Goal: Navigation & Orientation: Understand site structure

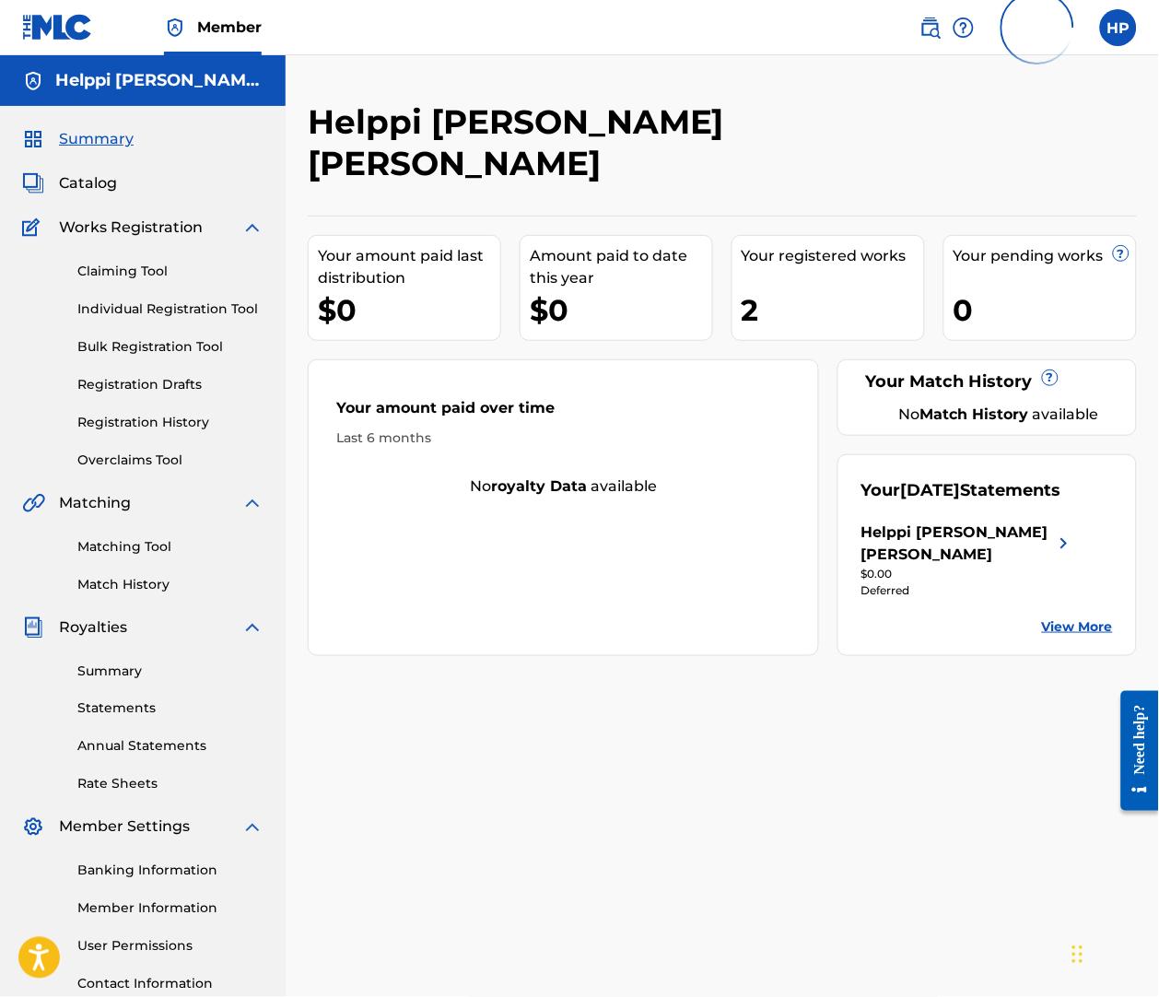
scroll to position [0, 5]
click at [1051, 539] on div "Helppi [PERSON_NAME] [PERSON_NAME]" at bounding box center [957, 543] width 192 height 44
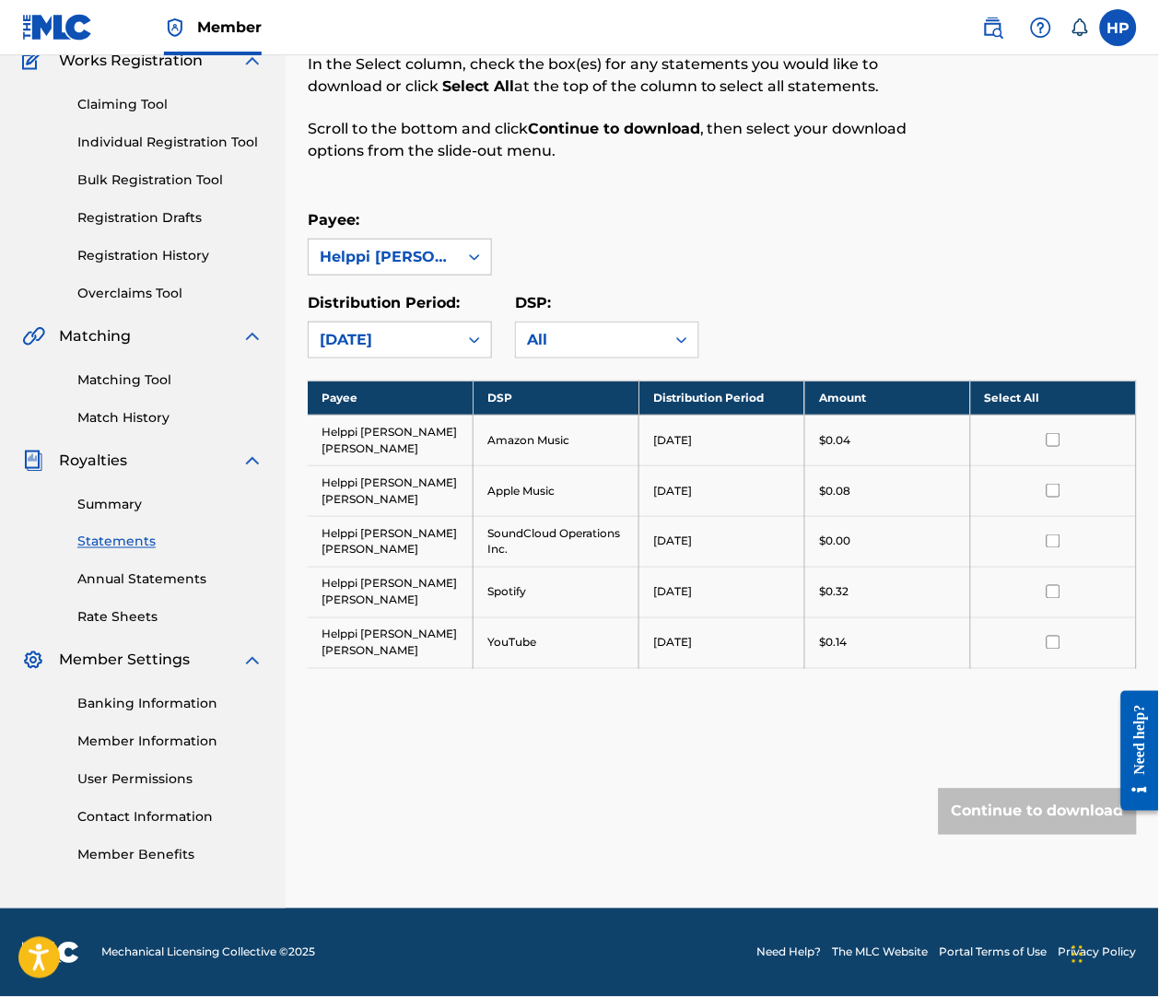
scroll to position [189, 0]
click at [125, 506] on link "Summary" at bounding box center [170, 504] width 186 height 19
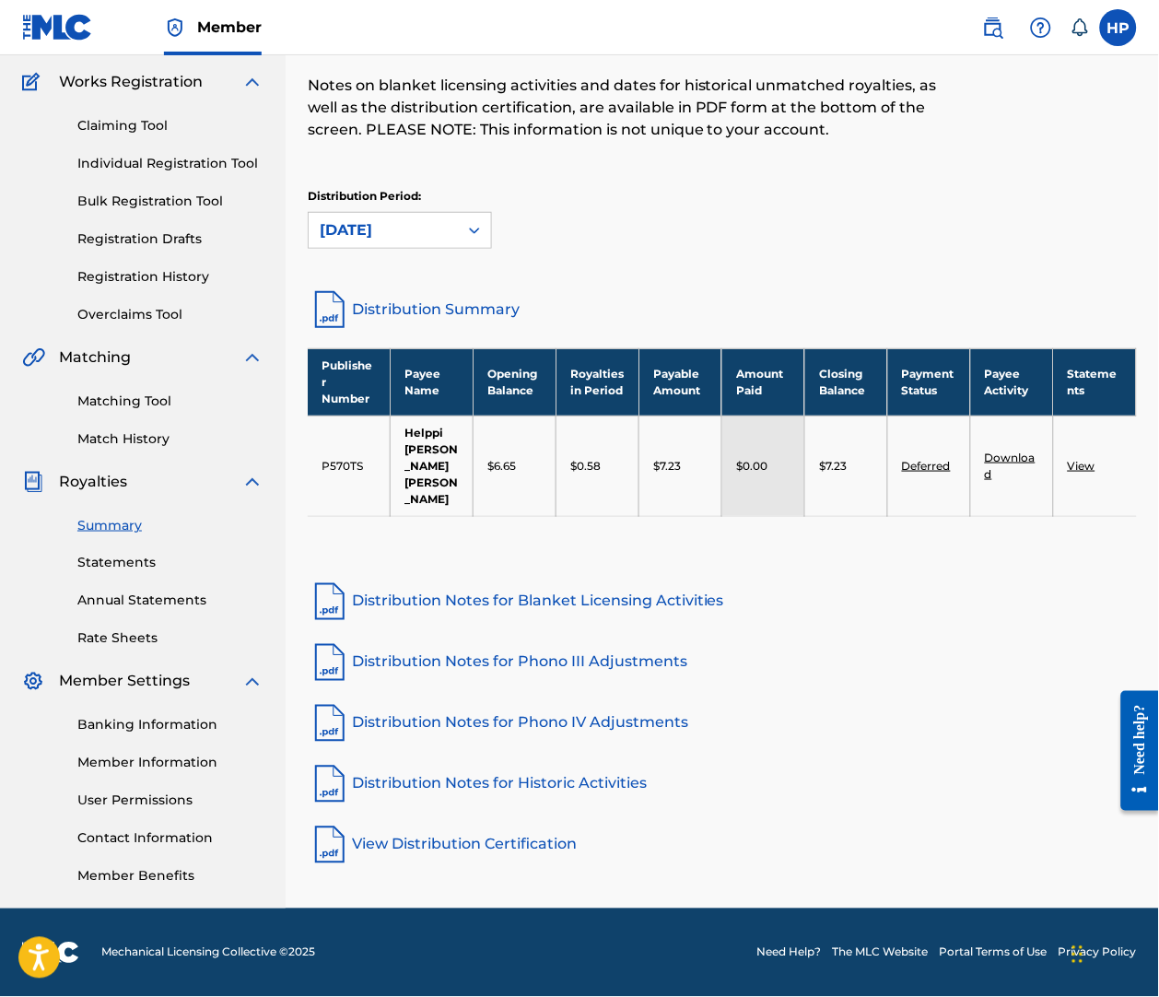
scroll to position [177, 0]
click at [1090, 459] on link "View" at bounding box center [1082, 466] width 28 height 14
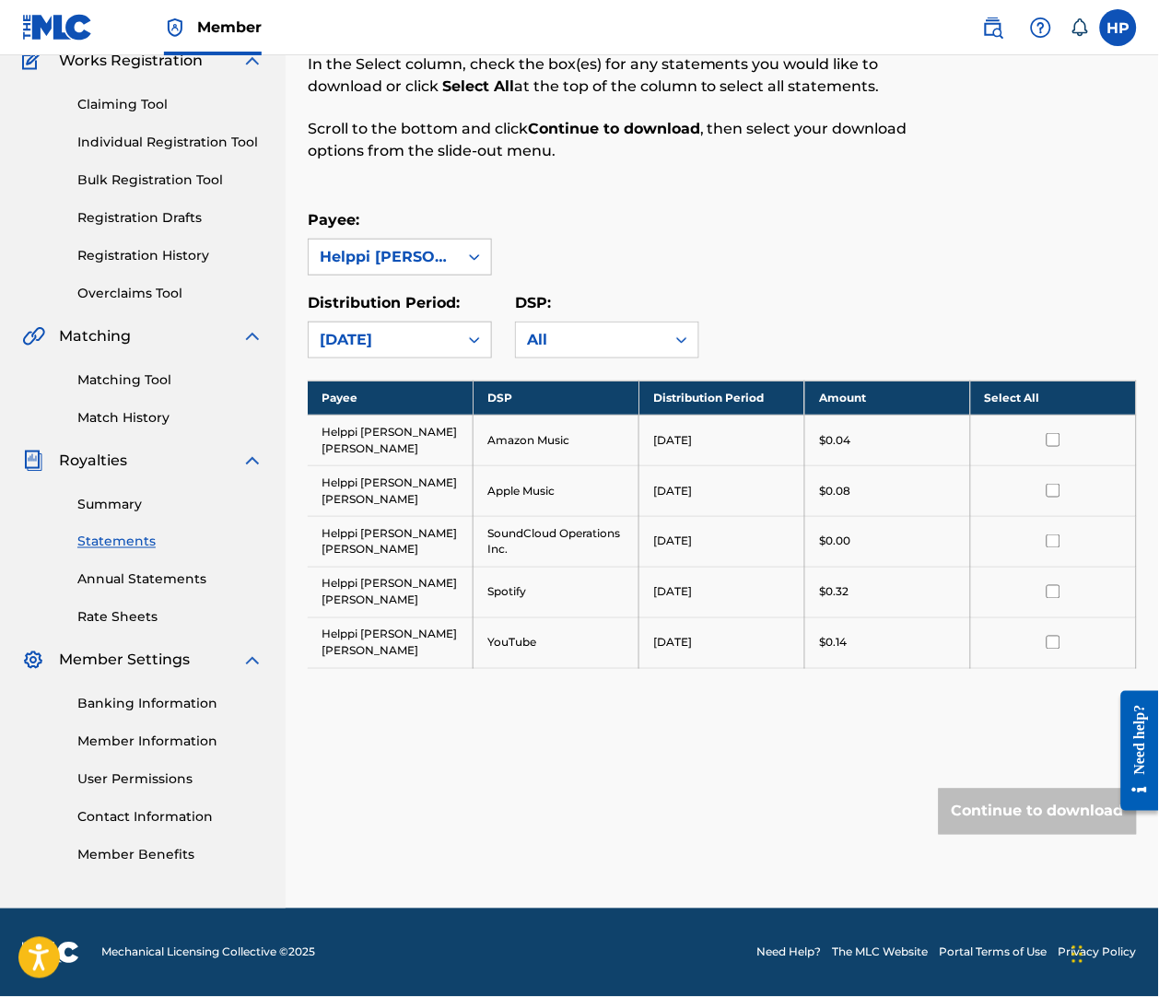
scroll to position [201, 0]
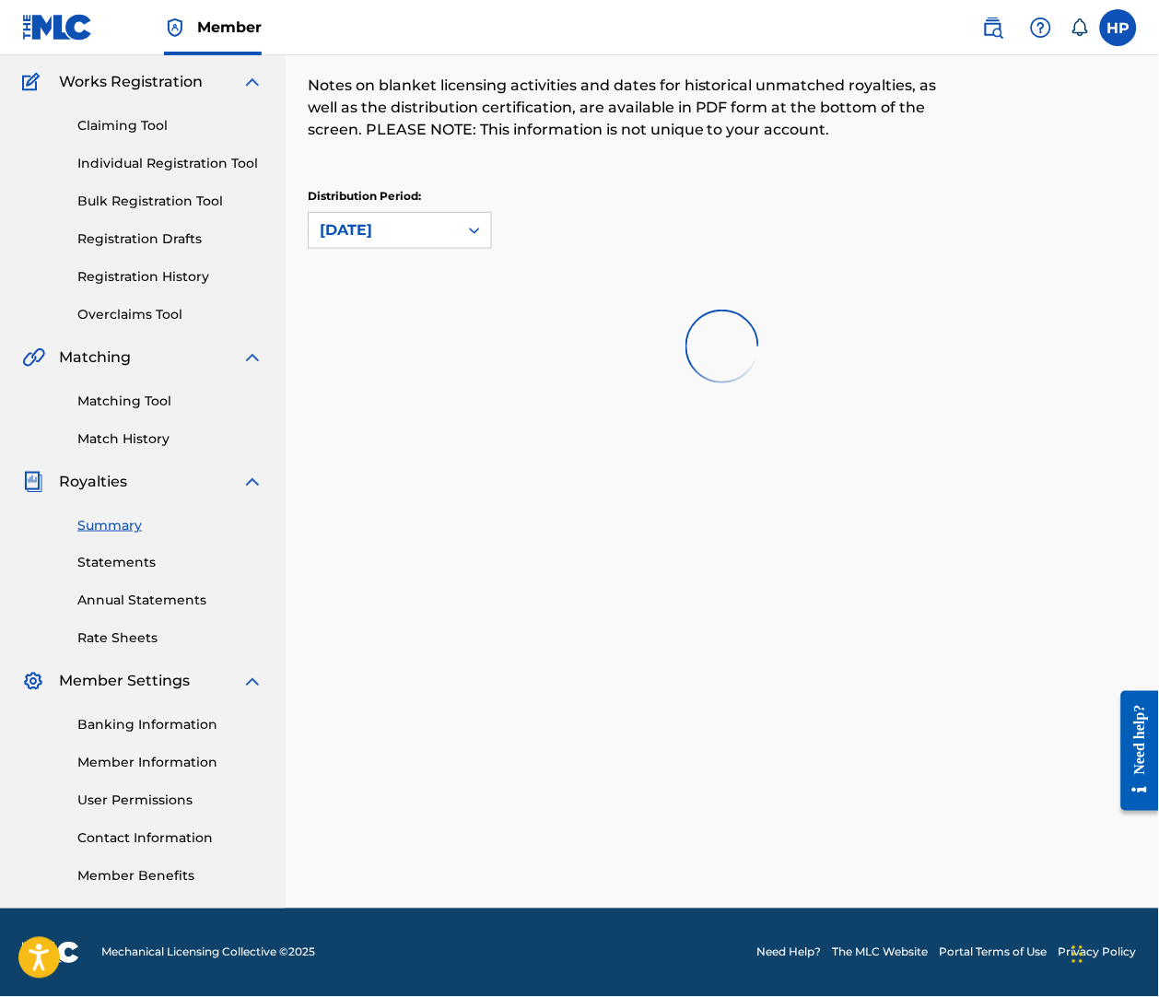
scroll to position [176, 0]
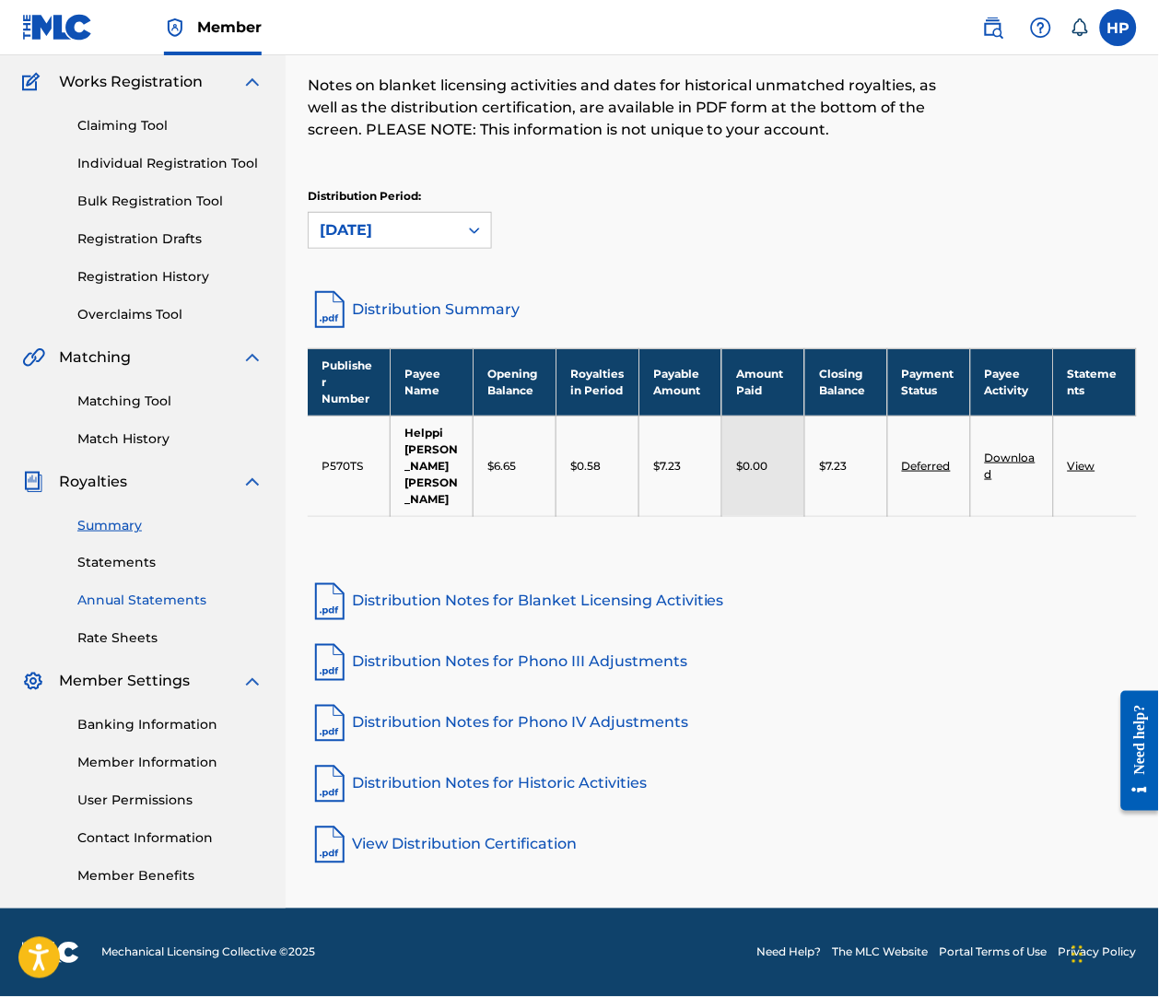
click at [109, 597] on link "Annual Statements" at bounding box center [170, 600] width 186 height 19
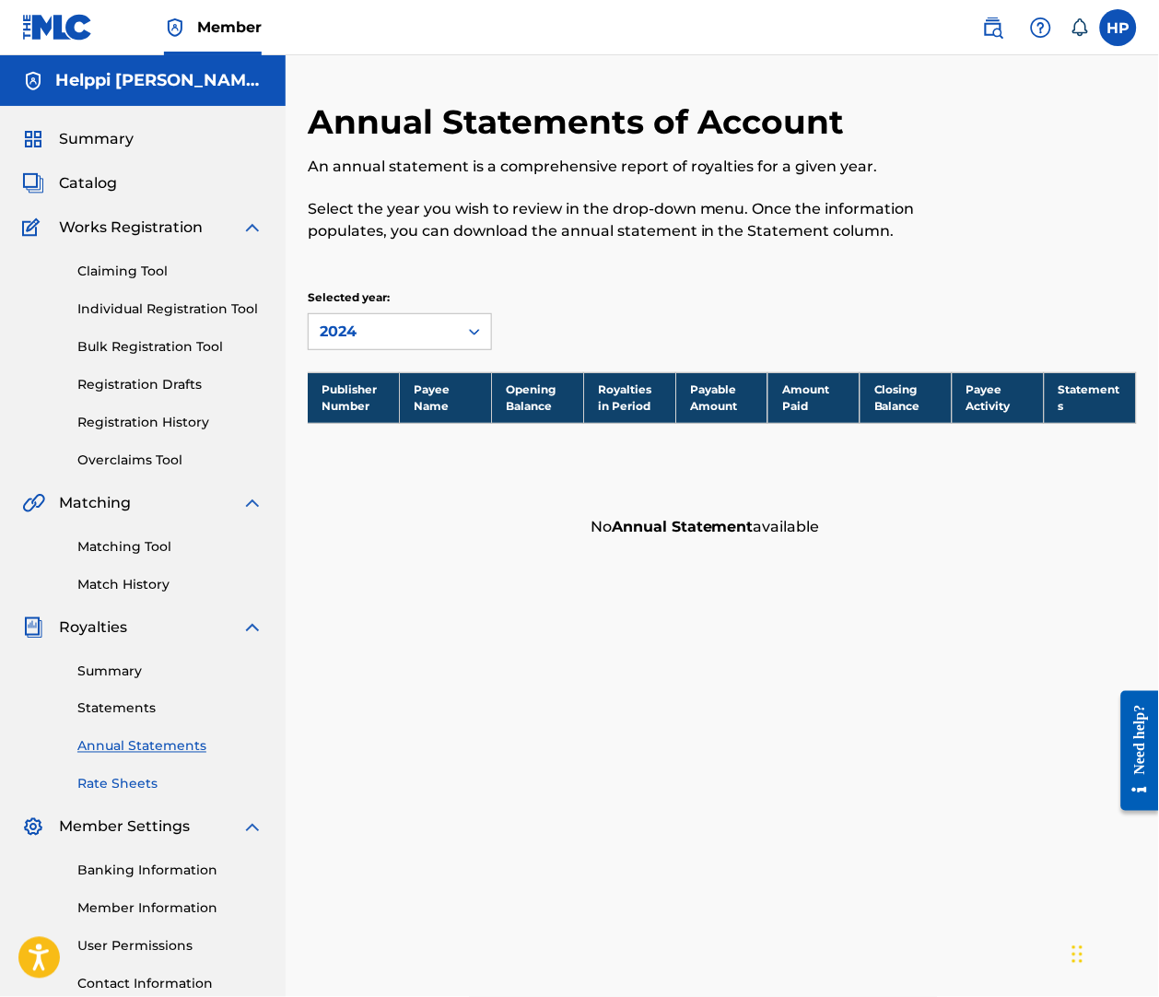
click at [132, 794] on link "Rate Sheets" at bounding box center [170, 784] width 186 height 19
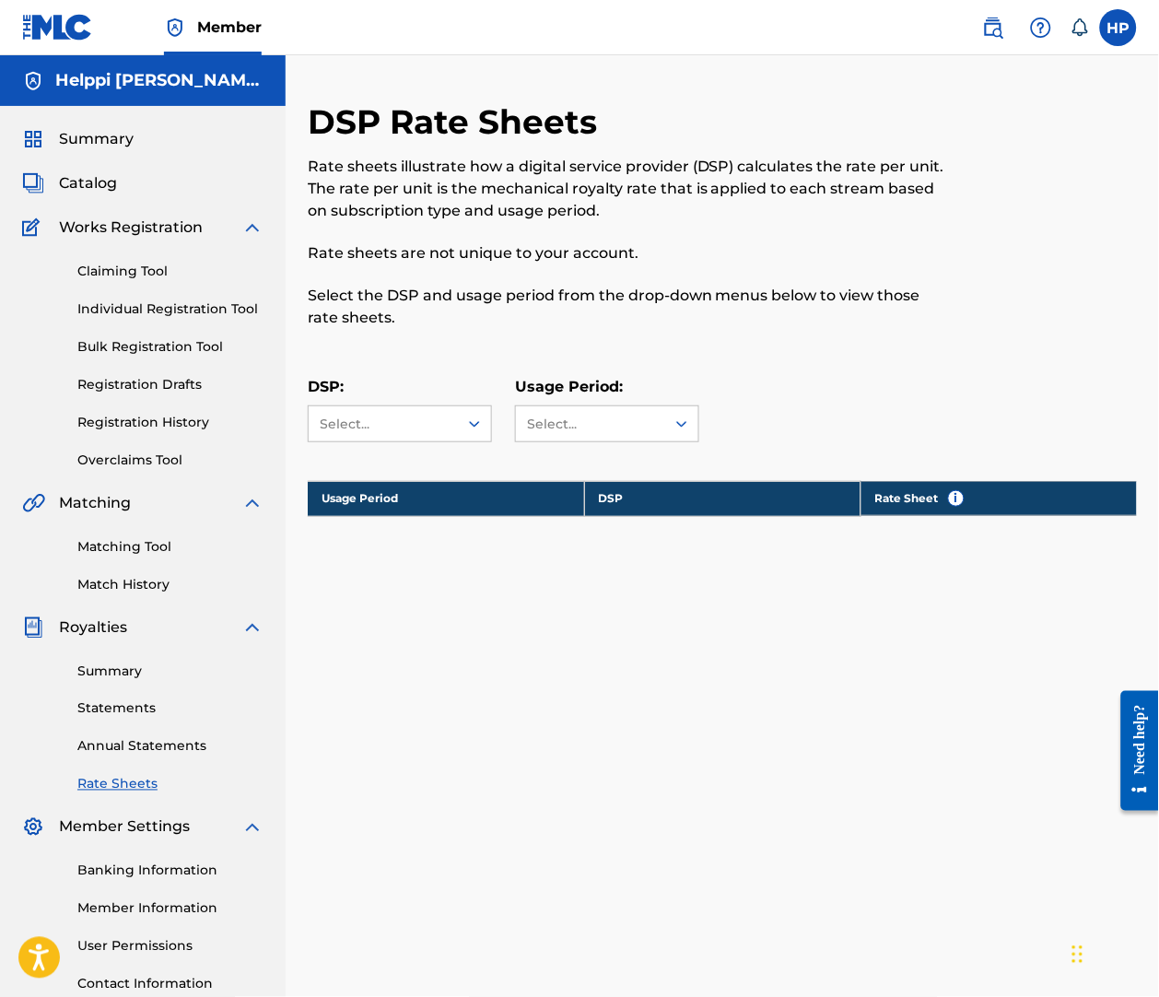
click at [81, 638] on span "Royalties" at bounding box center [93, 627] width 68 height 22
click at [126, 140] on span "Summary" at bounding box center [96, 139] width 75 height 22
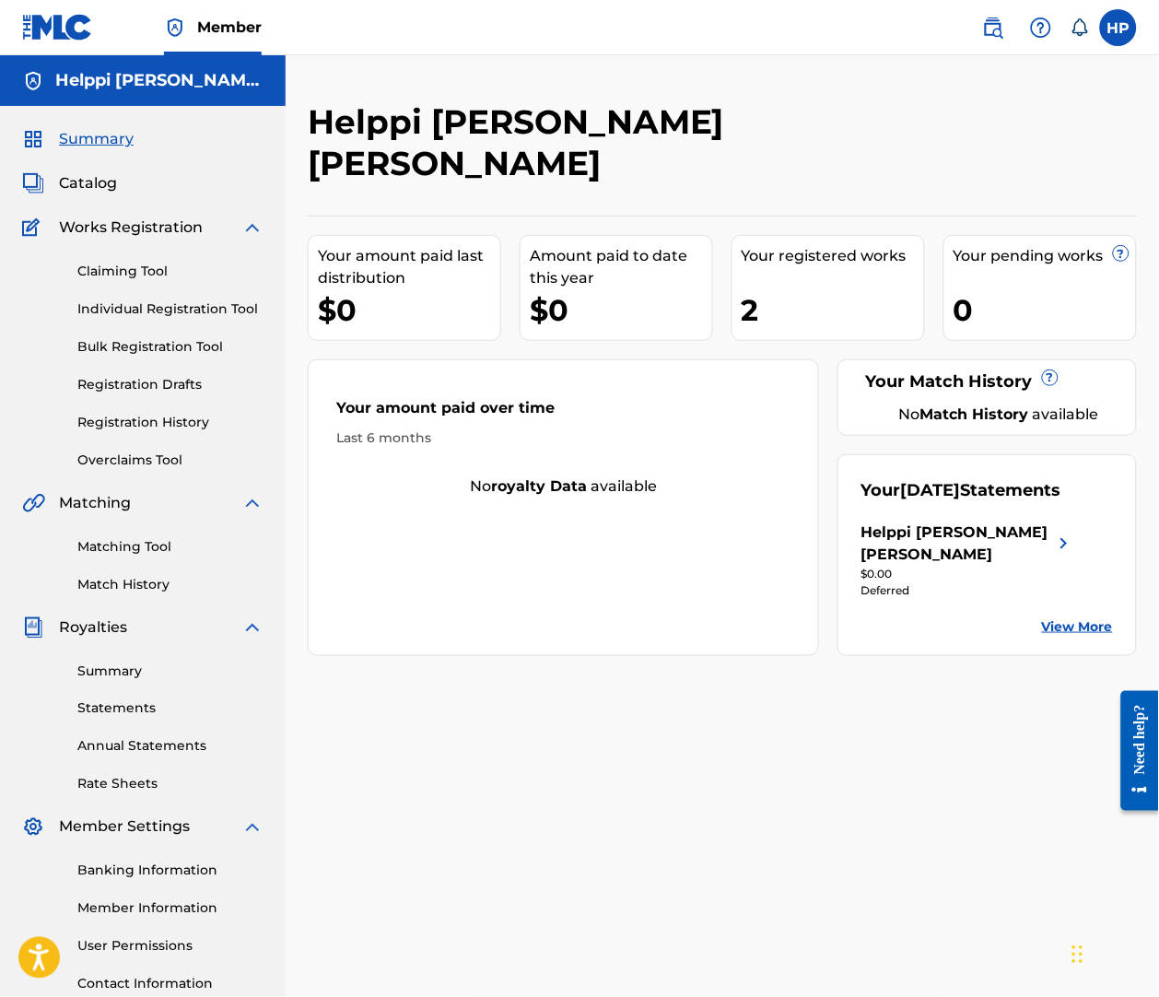
click at [78, 239] on span "Works Registration" at bounding box center [131, 227] width 144 height 22
click at [73, 188] on span "Catalog" at bounding box center [88, 183] width 58 height 22
